Goal: Communication & Community: Share content

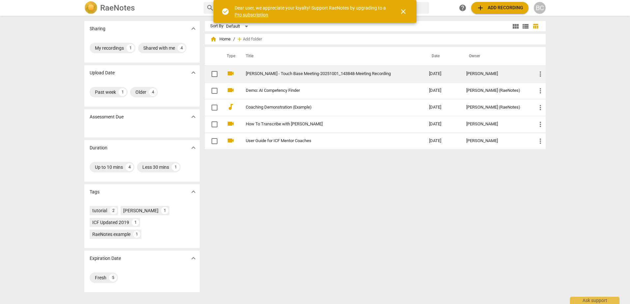
click at [353, 73] on link "[PERSON_NAME] - Touch Base Meeting-20251001_143848-Meeting Recording" at bounding box center [325, 73] width 159 height 5
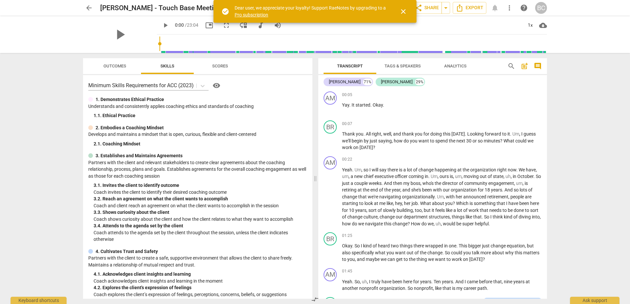
click at [402, 13] on span "close" at bounding box center [403, 12] width 8 height 8
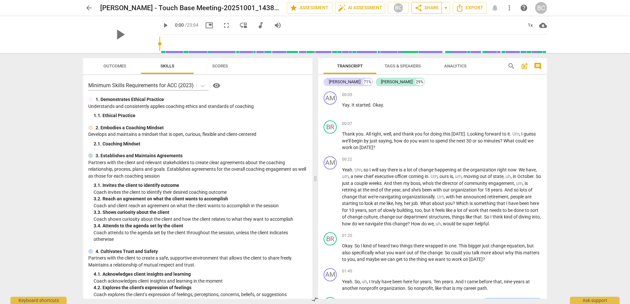
click at [433, 6] on span "share Share" at bounding box center [426, 8] width 24 height 8
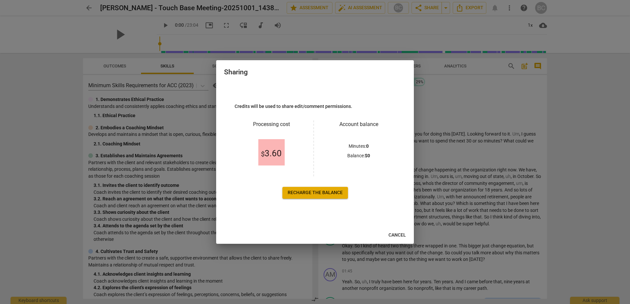
click at [400, 233] on span "Cancel" at bounding box center [396, 235] width 17 height 7
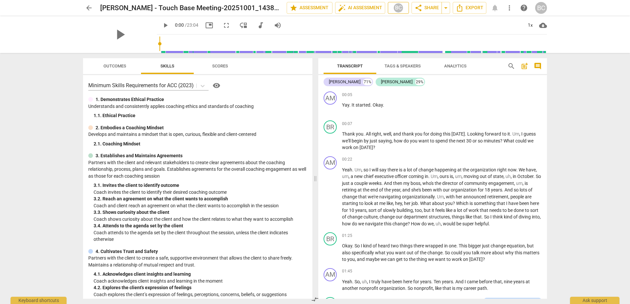
click at [394, 7] on div "BC" at bounding box center [398, 8] width 10 height 10
click at [429, 8] on div at bounding box center [315, 152] width 630 height 304
click at [448, 9] on span "arrow_drop_down" at bounding box center [446, 8] width 8 height 8
click at [426, 8] on span "share Share" at bounding box center [426, 8] width 24 height 8
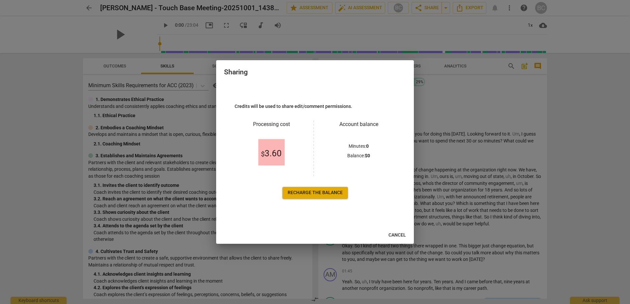
click at [402, 239] on span "Cancel" at bounding box center [396, 235] width 17 height 7
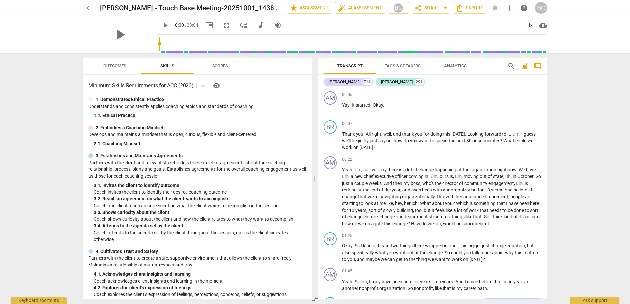
click at [508, 9] on span "more_vert" at bounding box center [509, 8] width 8 height 8
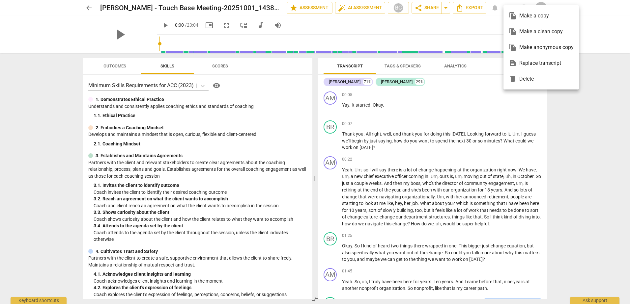
click at [573, 105] on div at bounding box center [315, 152] width 630 height 304
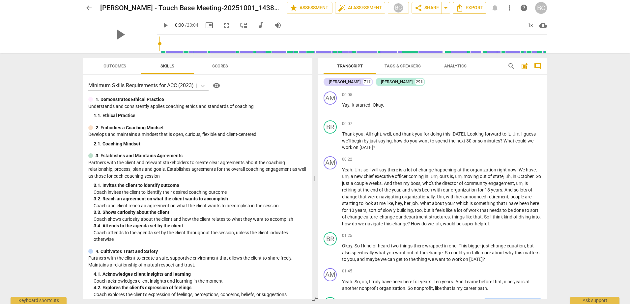
click at [470, 10] on span "Export" at bounding box center [469, 8] width 28 height 8
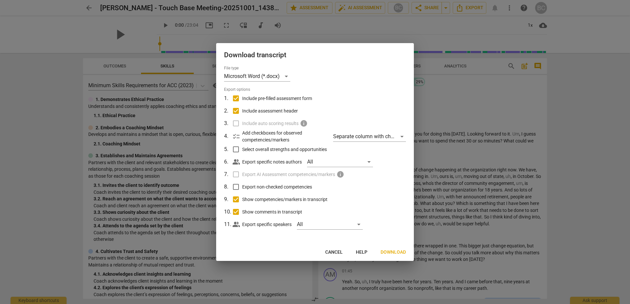
click at [332, 252] on span "Cancel" at bounding box center [333, 252] width 17 height 7
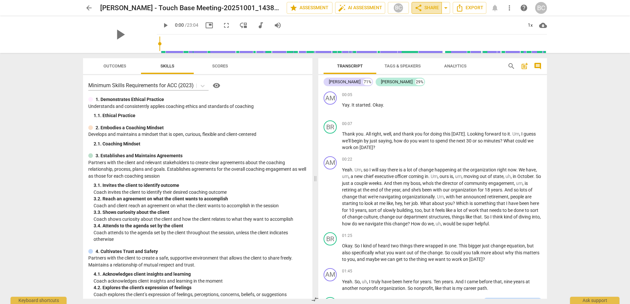
click at [426, 8] on span "share Share" at bounding box center [426, 8] width 24 height 8
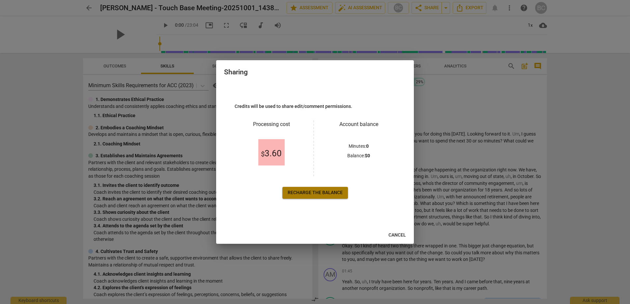
click at [329, 196] on span "Recharge the balance" at bounding box center [315, 193] width 55 height 7
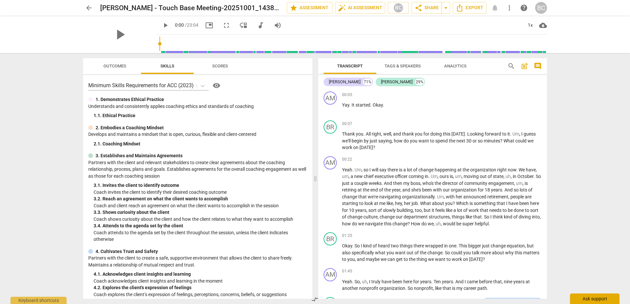
click at [599, 302] on div "Ask support" at bounding box center [594, 299] width 49 height 11
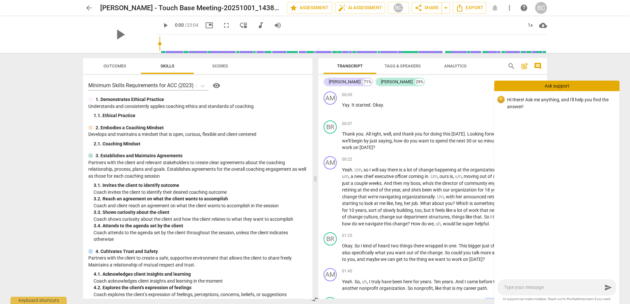
click at [563, 290] on textarea at bounding box center [553, 288] width 98 height 6
type textarea "H"
type textarea "Ho"
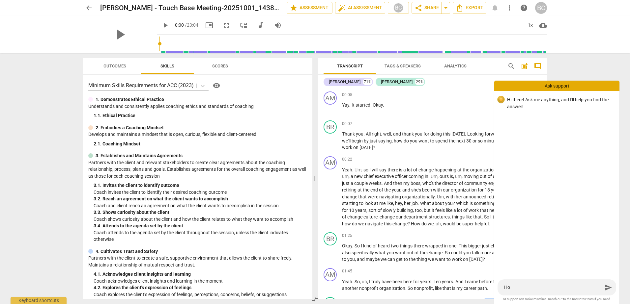
type textarea "How"
type textarea "How d"
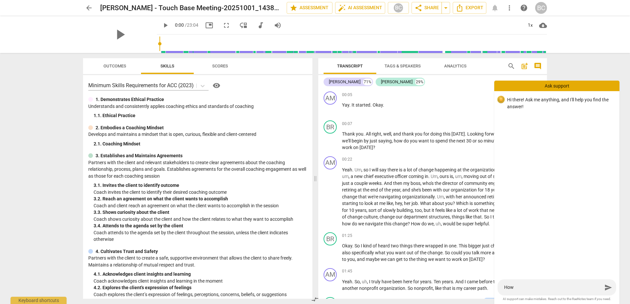
type textarea "How d"
type textarea "How do"
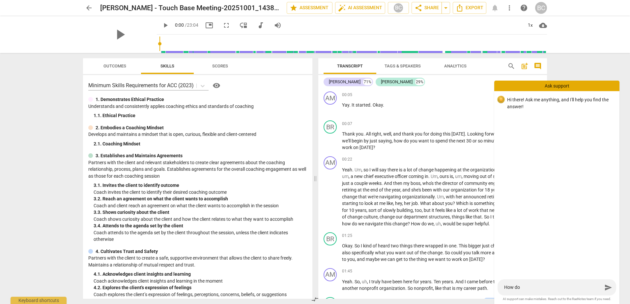
type textarea "How do I"
type textarea "How do I s"
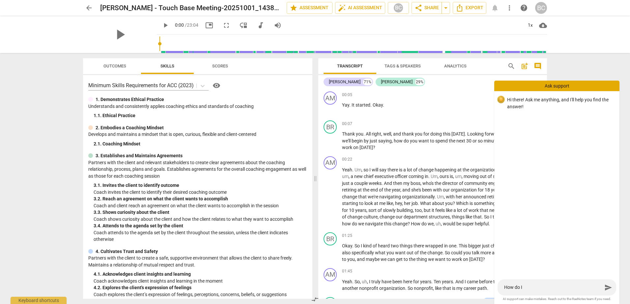
type textarea "How do I s"
type textarea "How do I sh"
type textarea "How do I sha"
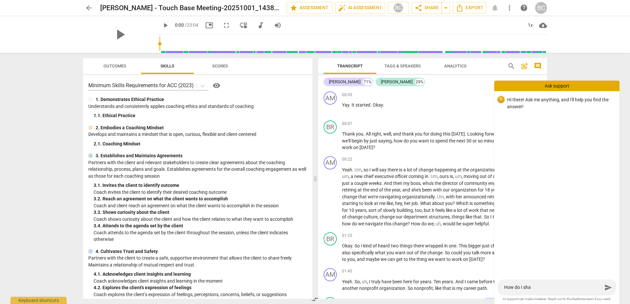
type textarea "How do I shar"
type textarea "How do I share"
type textarea "How do I share m"
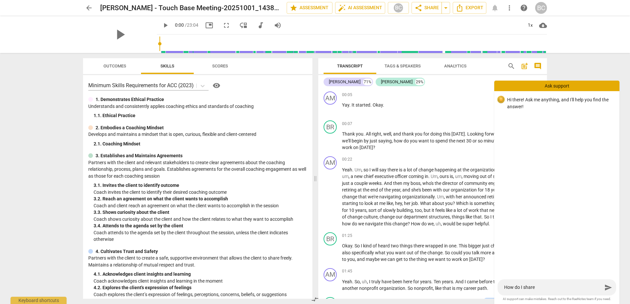
type textarea "How do I share m"
type textarea "How do I share my"
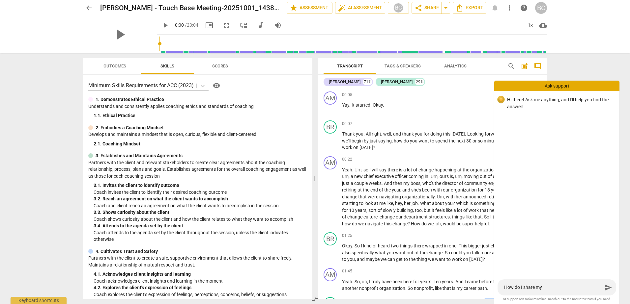
type textarea "How do I share my r"
type textarea "How do I share my re"
type textarea "How do I share my rec"
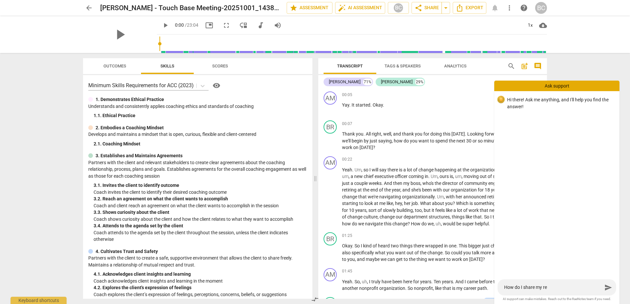
type textarea "How do I share my rec"
type textarea "How do I share my reco"
type textarea "How do I share my recor"
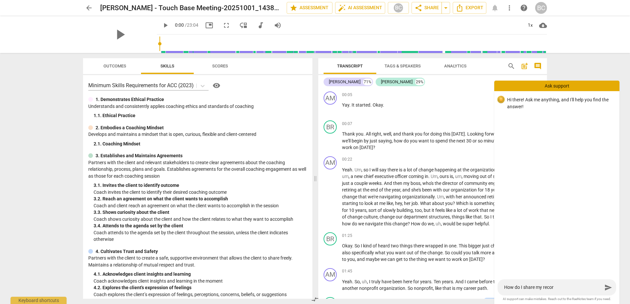
type textarea "How do I share my record"
type textarea "How do I share my recordi"
type textarea "How do I share my recordin"
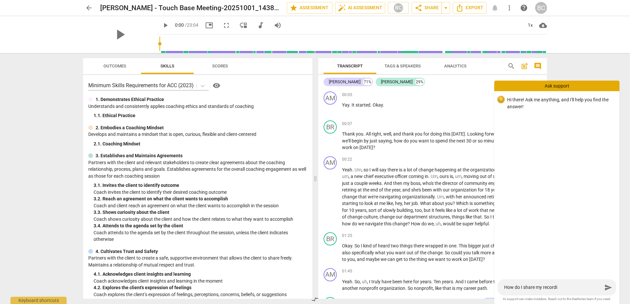
type textarea "How do I share my recordin"
type textarea "How do I share my recording"
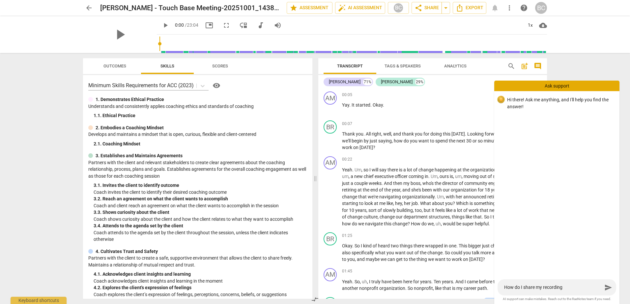
type textarea "How do I share my recording w"
type textarea "How do I share my recording wi"
type textarea "How do I share my recording wit"
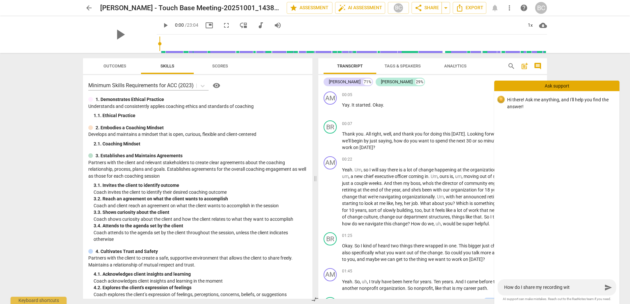
type textarea "How do I share my recording with"
type textarea "How do I share my recording with m"
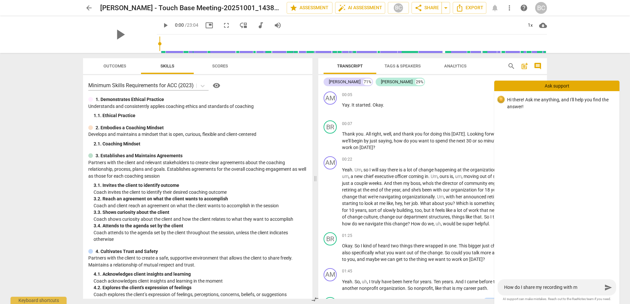
type textarea "How do I share my recording with my"
type textarea "How do I share my recording with my c"
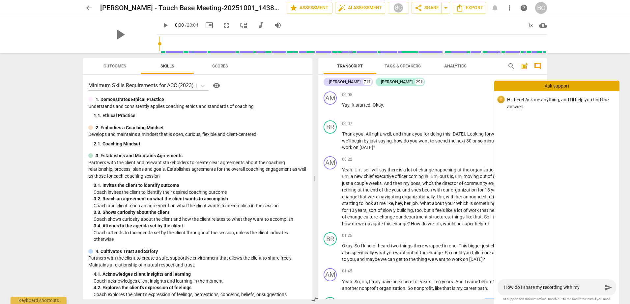
type textarea "How do I share my recording with my c"
type textarea "How do I share my recording with my co"
type textarea "How do I share my recording with my coa"
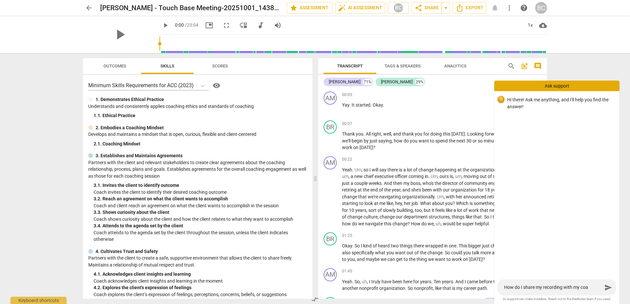
type textarea "How do I share my recording with my coac"
type textarea "How do I share my recording with my coach"
type textarea "How do I share my recording with my coach?"
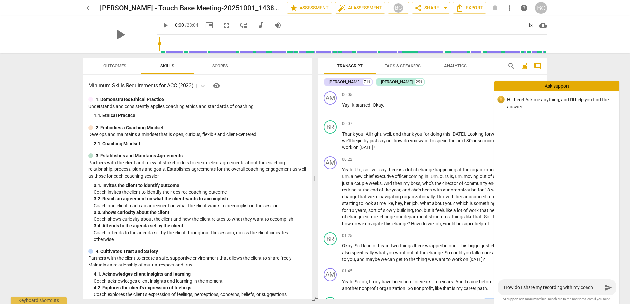
type textarea "How do I share my recording with my coach?"
type textarea "How do I share my recording with my coach? D"
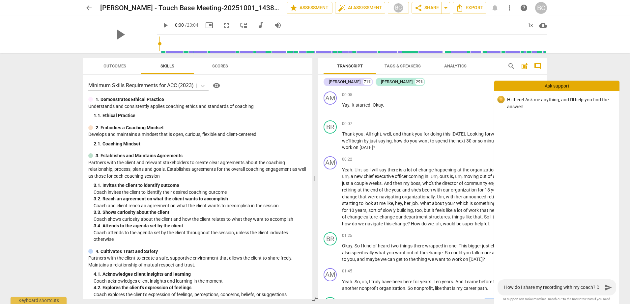
type textarea "How do I share my recording with my coach? Do"
type textarea "How do I share my recording with my coach? Do I"
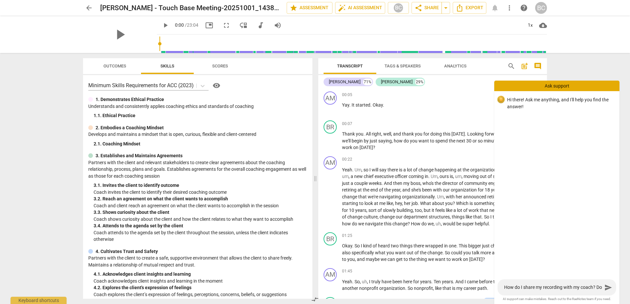
type textarea "How do I share my recording with my coach? Do I"
type textarea "How do I share my recording with my coach? Do I h"
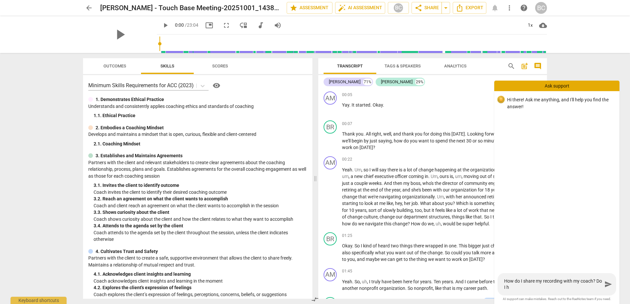
type textarea "How do I share my recording with my coach? Do I ha"
type textarea "How do I share my recording with my coach? Do I hav"
type textarea "How do I share my recording with my coach? Do I have"
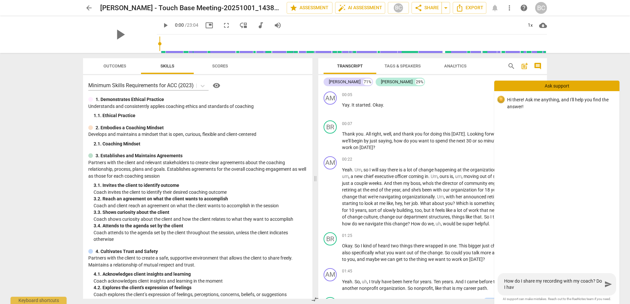
type textarea "How do I share my recording with my coach? Do I have"
type textarea "How do I share my recording with my coach? Do I have t"
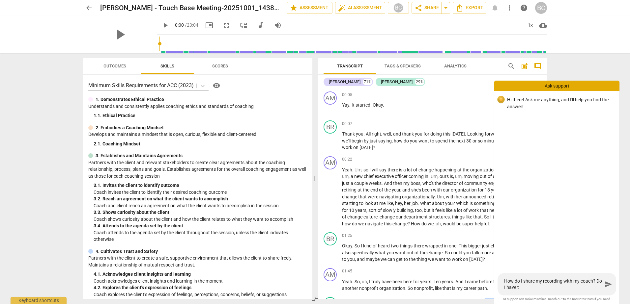
type textarea "How do I share my recording with my coach? Do I have to"
type textarea "How do I share my recording with my coach? Do I have to p"
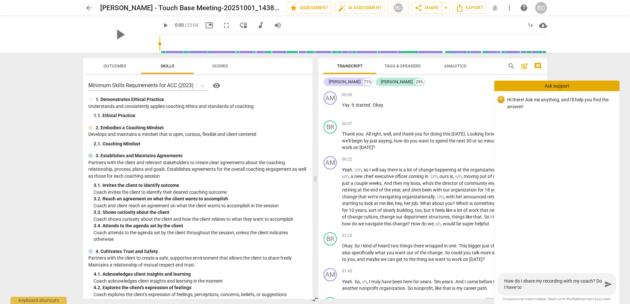
type textarea "How do I share my recording with my coach? Do I have to p"
type textarea "How do I share my recording with my coach? Do I have to pa"
type textarea "How do I share my recording with my coach? Do I have to pay"
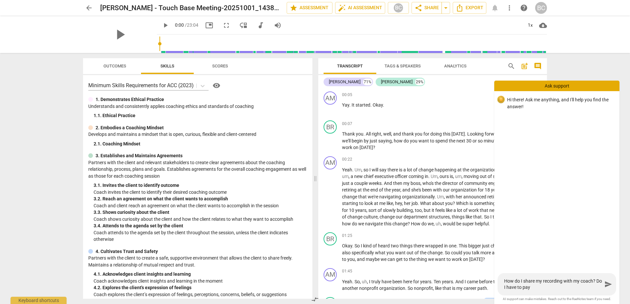
type textarea "How do I share my recording with my coach? Do I have to pay"
type textarea "How do I share my recording with my coach? Do I have to pay a"
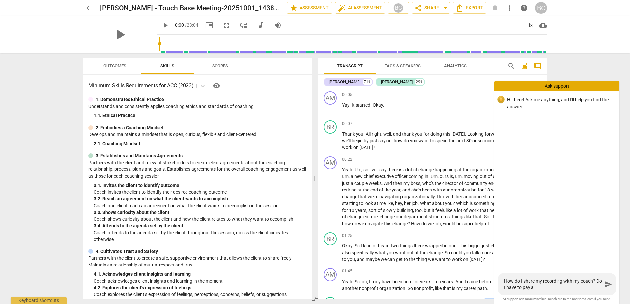
type textarea "How do I share my recording with my coach? Do I have to pay a"
type textarea "How do I share my recording with my coach? Do I have to pay a f"
type textarea "How do I share my recording with my coach? Do I have to pay a fe"
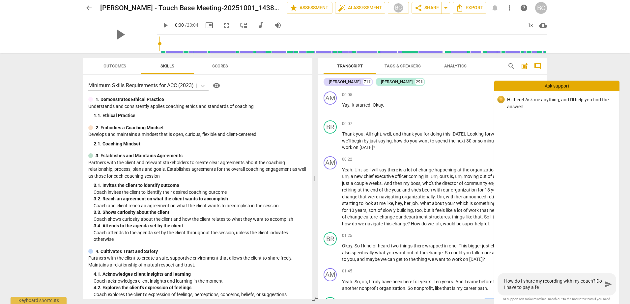
type textarea "How do I share my recording with my coach? Do I have to pay a fee"
type textarea "How do I share my recording with my coach? Do I have to pay a fee t"
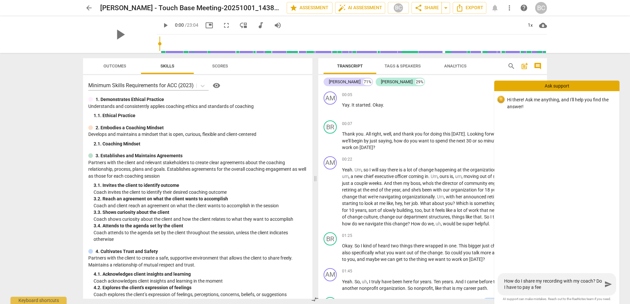
type textarea "How do I share my recording with my coach? Do I have to pay a fee t"
type textarea "How do I share my recording with my coach? Do I have to pay a fee to"
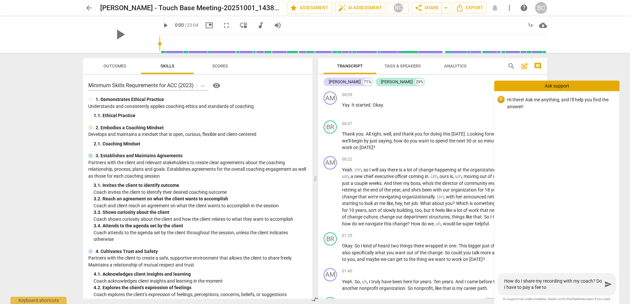
type textarea "How do I share my recording with my coach? Do I have to pay a fee to d"
type textarea "How do I share my recording with my coach? Do I have to pay a fee to do"
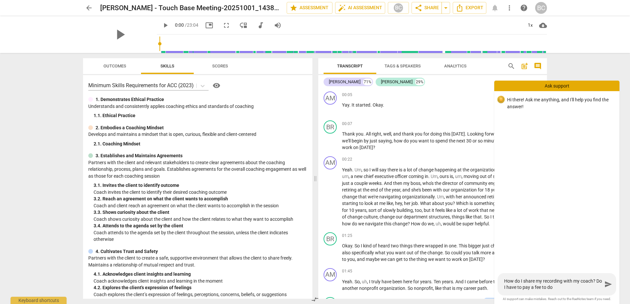
type textarea "How do I share my recording with my coach? Do I have to pay a fee to do"
type textarea "How do I share my recording with my coach? Do I have to pay a fee to do t"
type textarea "How do I share my recording with my coach? Do I have to pay a fee to do th"
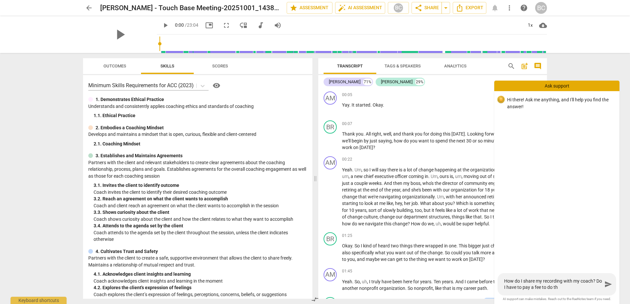
type textarea "How do I share my recording with my coach? Do I have to pay a fee to do tha"
type textarea "How do I share my recording with my coach? Do I have to pay a fee to do that"
type textarea "How do I share my recording with my coach? Do I have to pay a fee to do that?"
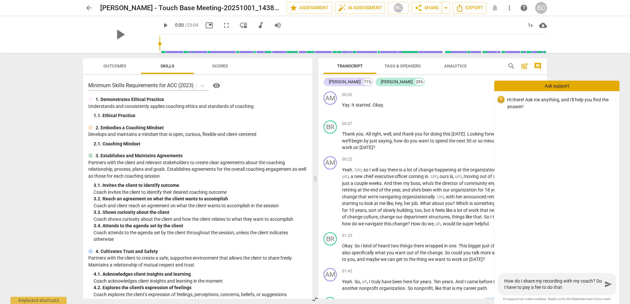
type textarea "How do I share my recording with my coach? Do I have to pay a fee to do that?"
click at [584, 282] on textarea "How do I share my recording with my coach? Do I have to pay a fee to do that?" at bounding box center [553, 284] width 98 height 13
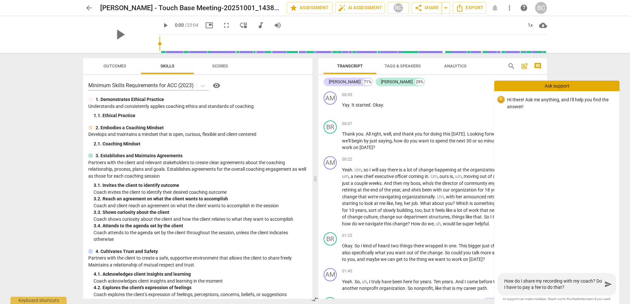
type textarea "How do I share my recording with my m? Do I have to pay a fee to do that?"
type textarea "How do I share my recording with my me? Do I have to pay a fee to do that?"
type textarea "How do I share my recording with my men? Do I have to pay a fee to do that?"
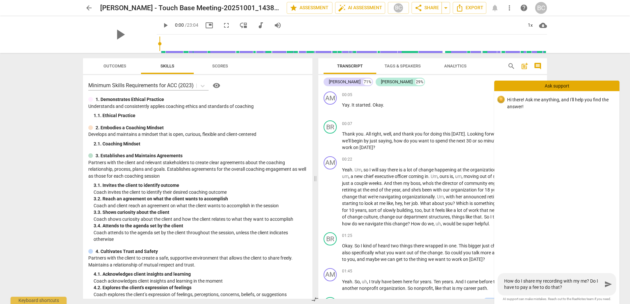
type textarea "How do I share my recording with my men? Do I have to pay a fee to do that?"
type textarea "How do I share my recording with my ment? Do I have to pay a fee to do that?"
type textarea "How do I share my recording with my mento? Do I have to pay a fee to do that?"
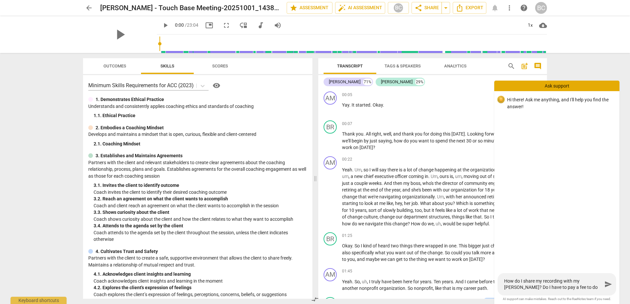
type textarea "How do I share my recording with my mentor? Do I have to pay a fee to do that?"
click at [510, 9] on span "more_vert" at bounding box center [509, 8] width 8 height 8
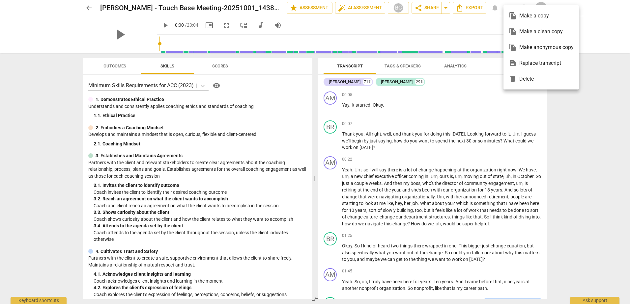
click at [602, 100] on div at bounding box center [315, 152] width 630 height 304
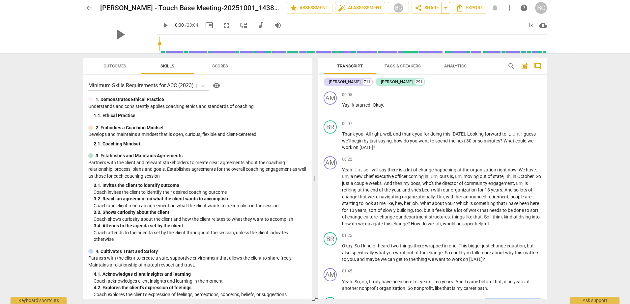
click at [449, 9] on span "arrow_drop_down" at bounding box center [446, 8] width 8 height 8
click at [426, 6] on span "share Share" at bounding box center [426, 8] width 24 height 8
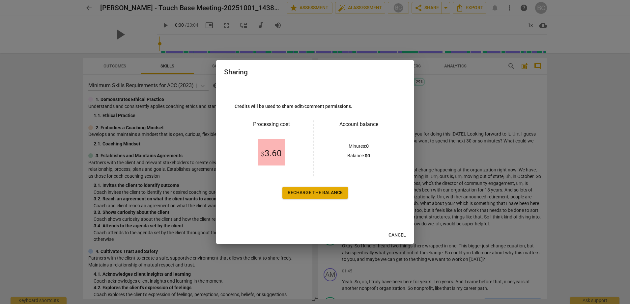
click at [423, 59] on div at bounding box center [315, 152] width 630 height 304
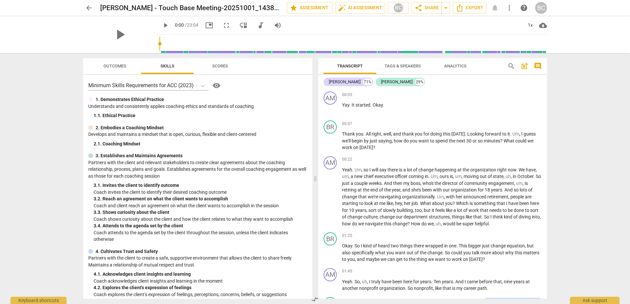
click at [509, 8] on span "more_vert" at bounding box center [509, 8] width 8 height 8
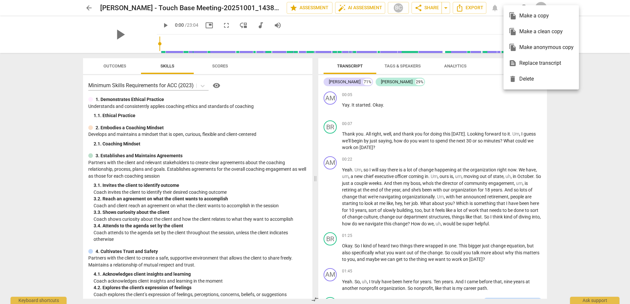
click at [593, 130] on div at bounding box center [315, 152] width 630 height 304
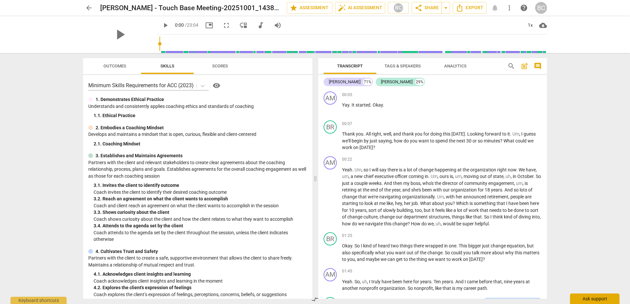
click at [601, 298] on div "Ask support" at bounding box center [594, 299] width 49 height 11
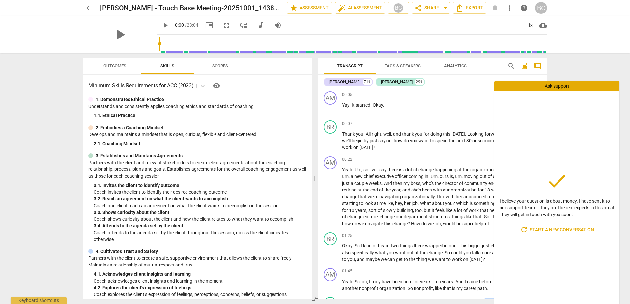
click at [604, 76] on div "arrow_back Brittany Crabtree - Touch Base Meeting-20251001_143848-Meeting Recor…" at bounding box center [315, 152] width 630 height 304
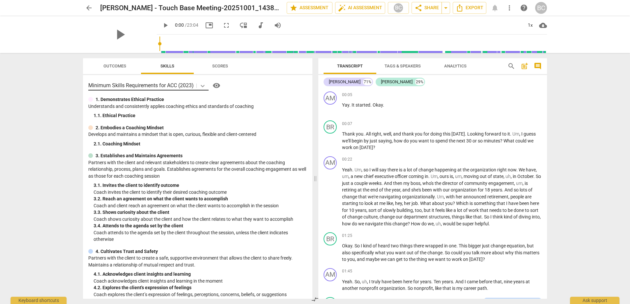
click at [201, 86] on icon at bounding box center [202, 86] width 7 height 7
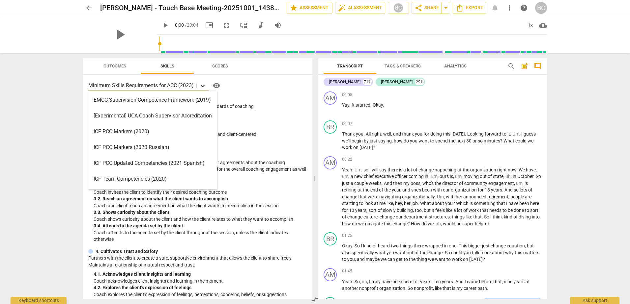
click at [203, 86] on icon at bounding box center [203, 86] width 4 height 2
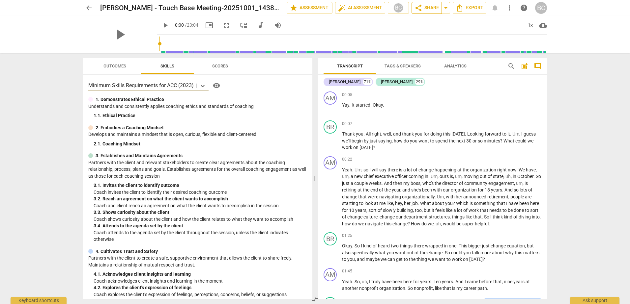
click at [435, 9] on span "share Share" at bounding box center [426, 8] width 24 height 8
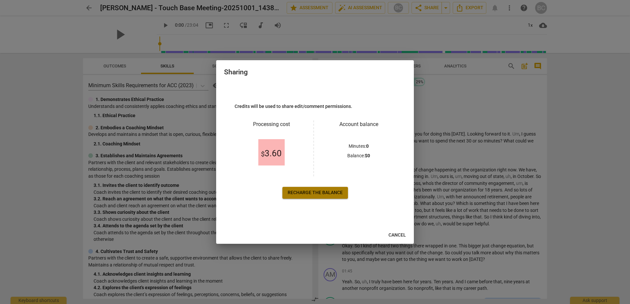
click at [323, 194] on span "Recharge the balance" at bounding box center [315, 193] width 55 height 7
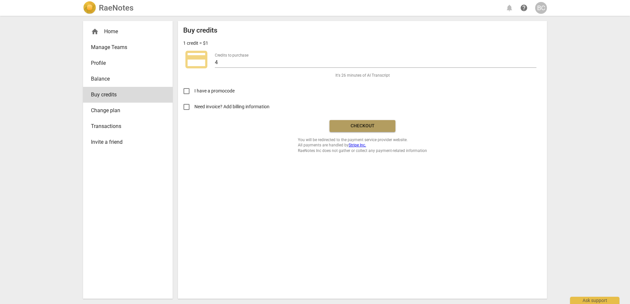
click at [349, 128] on span "Checkout" at bounding box center [362, 126] width 55 height 7
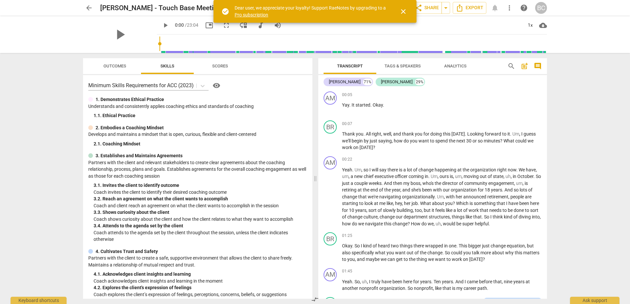
click at [403, 10] on span "close" at bounding box center [403, 12] width 8 height 8
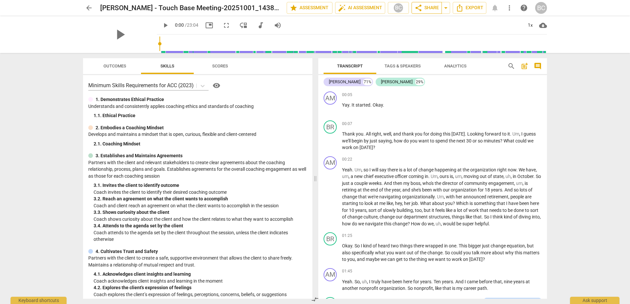
click at [426, 8] on span "share Share" at bounding box center [426, 8] width 24 height 8
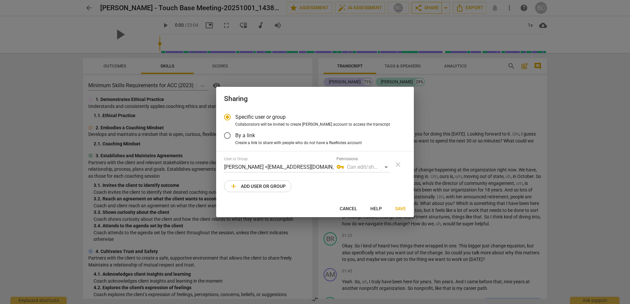
radio input "false"
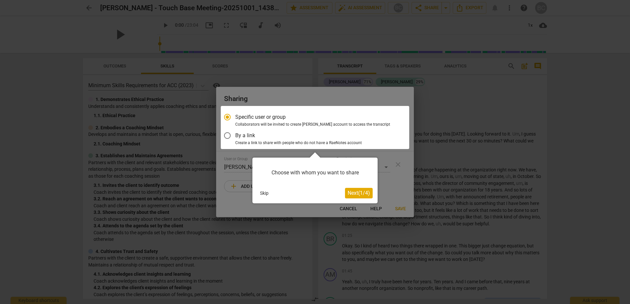
click at [366, 190] on span "Next ( 1 / 4 )" at bounding box center [358, 193] width 22 height 6
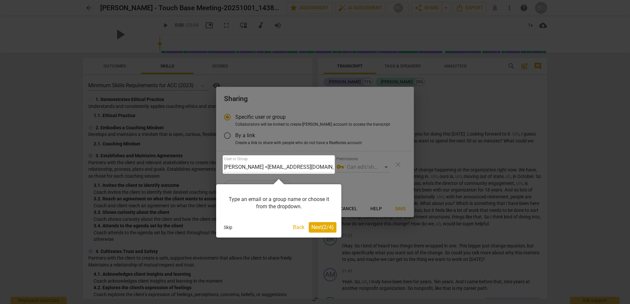
click at [328, 228] on span "Next ( 2 / 4 )" at bounding box center [322, 227] width 22 height 6
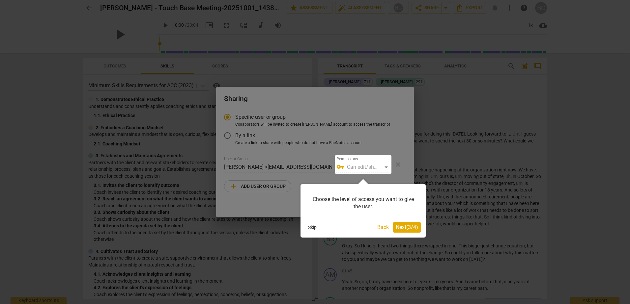
click at [411, 228] on span "Next ( 3 / 4 )" at bounding box center [407, 227] width 22 height 6
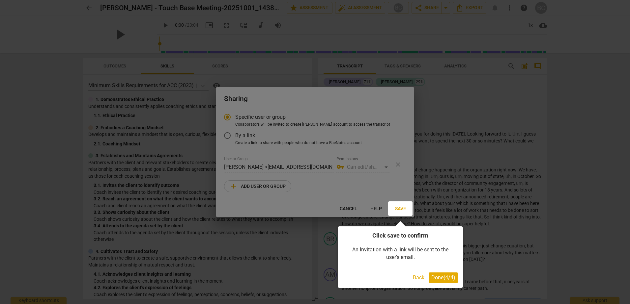
click at [431, 271] on div "Click save to confirm An Invitation with a link will be sent to the user's emai…" at bounding box center [400, 258] width 125 height 62
click at [447, 278] on span "Done ( 4 / 4 )" at bounding box center [443, 278] width 24 height 6
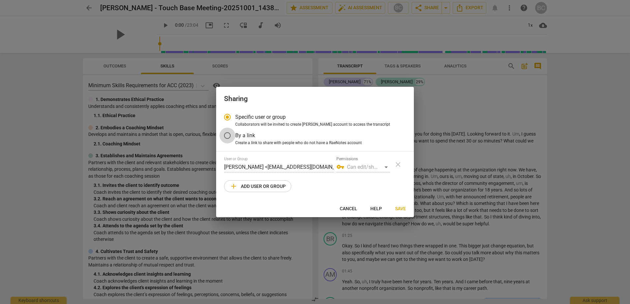
click at [234, 135] on input "By a link" at bounding box center [227, 136] width 16 height 16
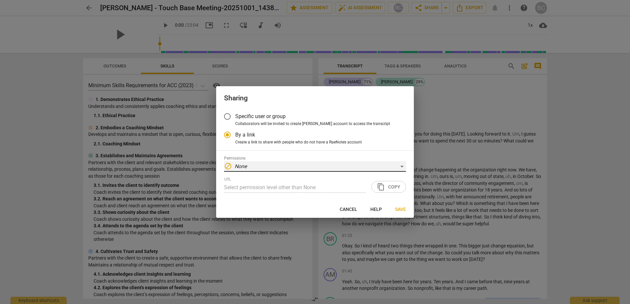
click at [258, 164] on div "block None" at bounding box center [315, 166] width 182 height 11
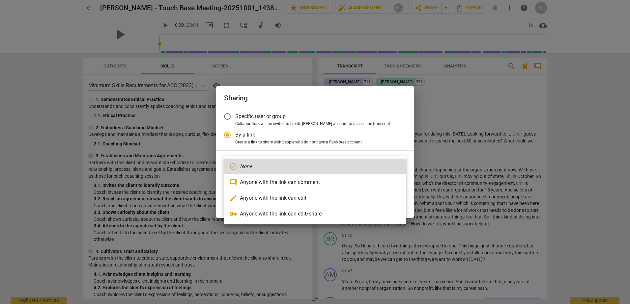
click at [270, 200] on li "edit Anyone with the link can edit" at bounding box center [315, 198] width 182 height 16
radio input "false"
type input "https://app.raenotes.com/meeting/3ef18c7854aa4893b91b2bc110d0d659?success=4"
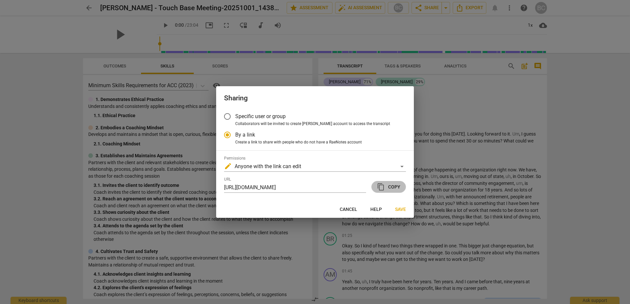
click at [380, 188] on span "content_copy" at bounding box center [381, 187] width 8 height 8
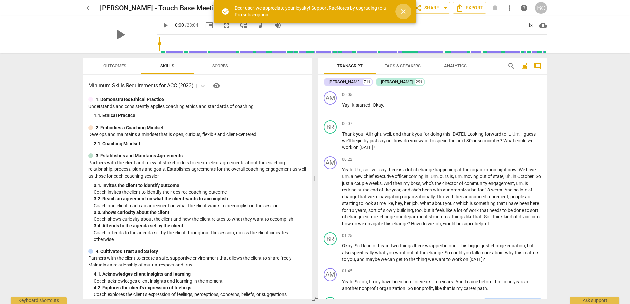
click at [402, 12] on span "close" at bounding box center [403, 12] width 8 height 8
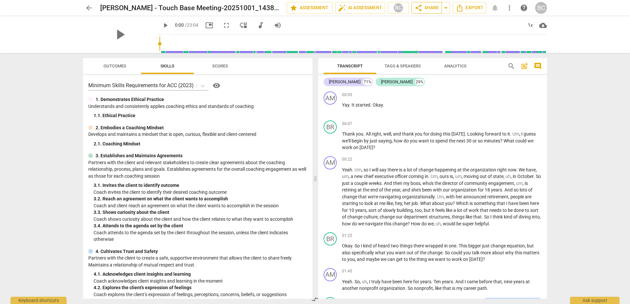
click at [420, 10] on span "share" at bounding box center [418, 8] width 8 height 8
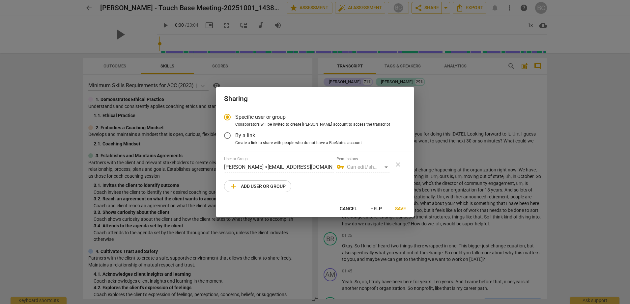
radio input "false"
